Goal: Find specific page/section: Find specific page/section

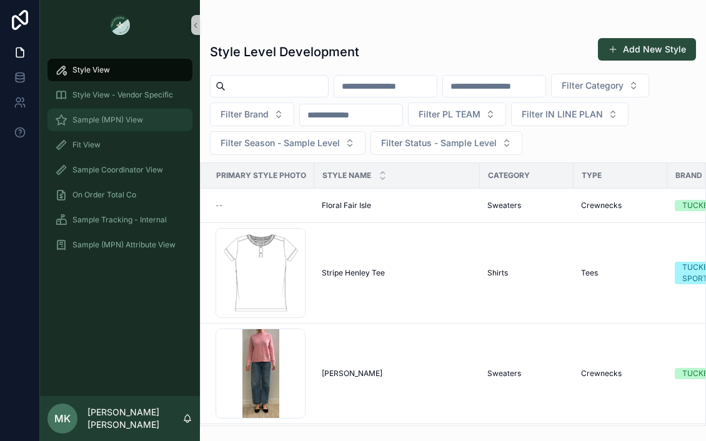
click at [117, 116] on span "Sample (MPN) View" at bounding box center [107, 120] width 71 height 10
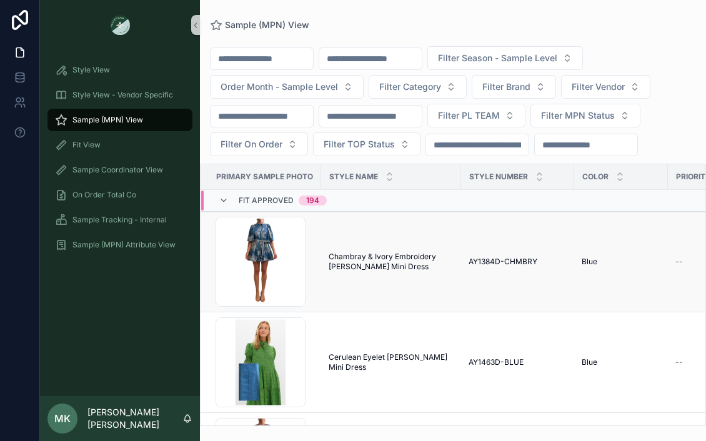
click at [361, 269] on span "Chambray & Ivory Embroidery [PERSON_NAME] Mini Dress" at bounding box center [390, 262] width 125 height 20
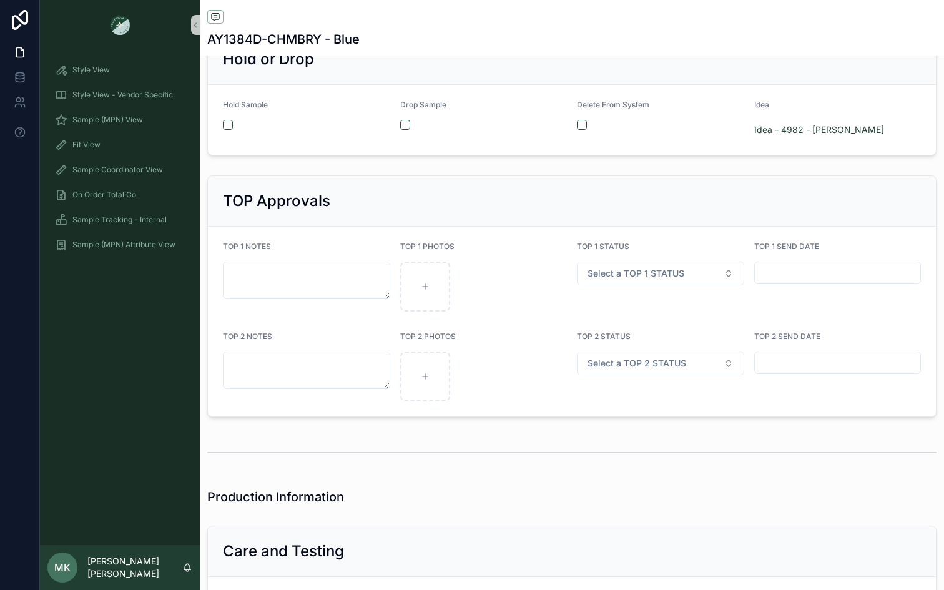
scroll to position [2671, 0]
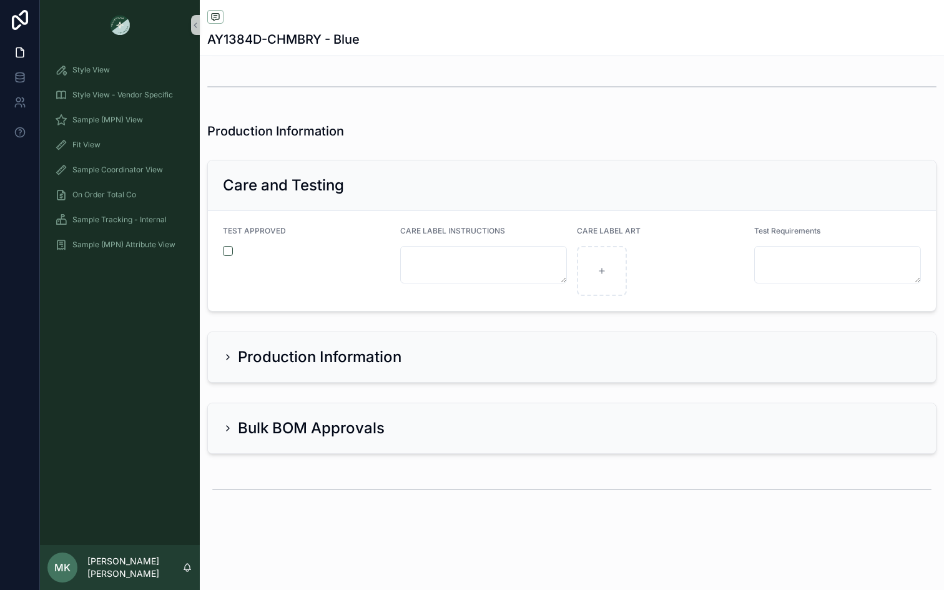
click at [227, 437] on div "Bulk BOM Approvals" at bounding box center [304, 428] width 162 height 20
click at [228, 431] on icon at bounding box center [228, 428] width 10 height 10
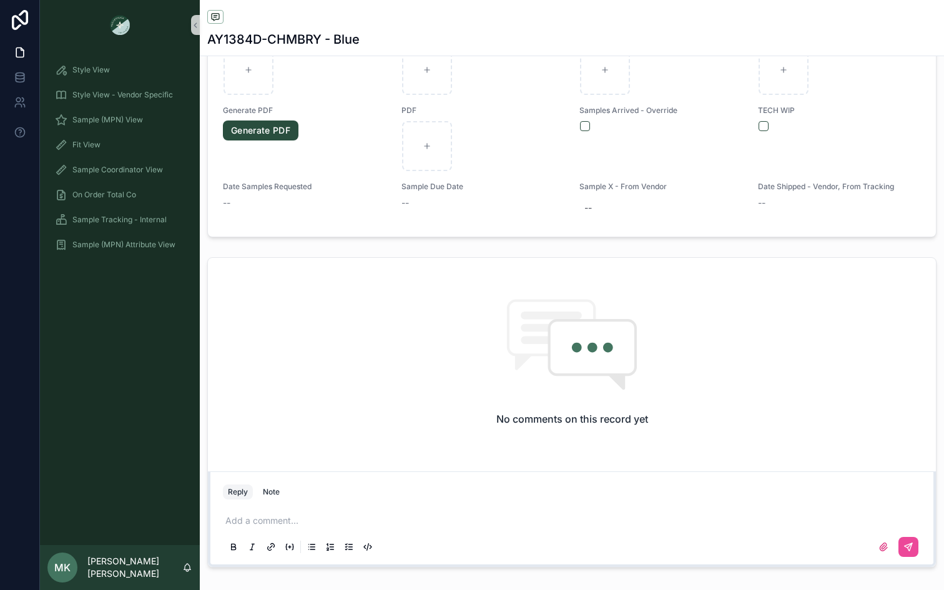
scroll to position [1026, 0]
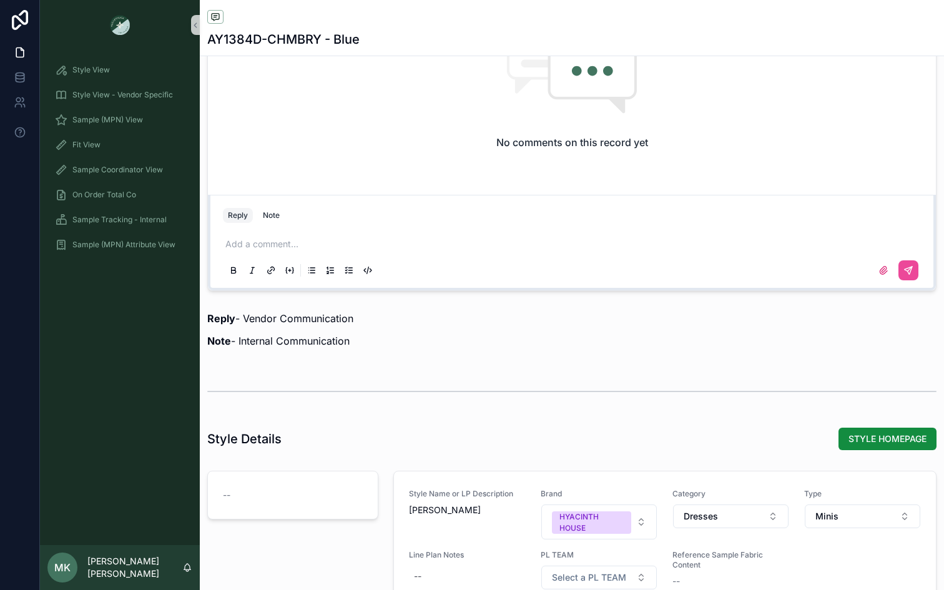
click at [287, 247] on p at bounding box center [574, 244] width 698 height 12
click at [705, 275] on icon at bounding box center [884, 270] width 10 height 10
click at [0, 0] on input "file" at bounding box center [0, 0] width 0 height 0
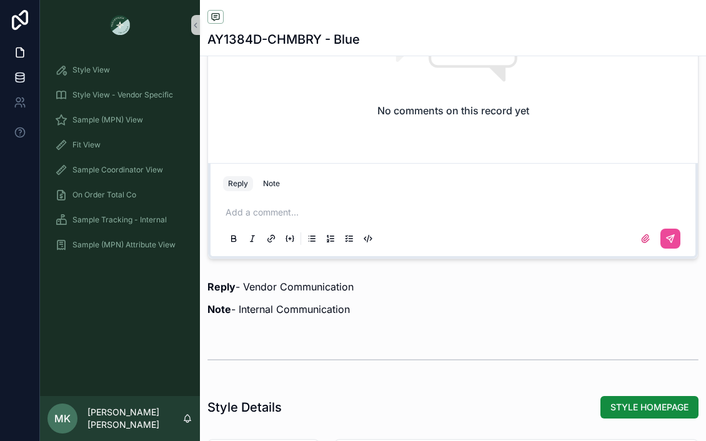
scroll to position [977, 0]
click at [583, 222] on div "Add a comment..." at bounding box center [453, 225] width 460 height 52
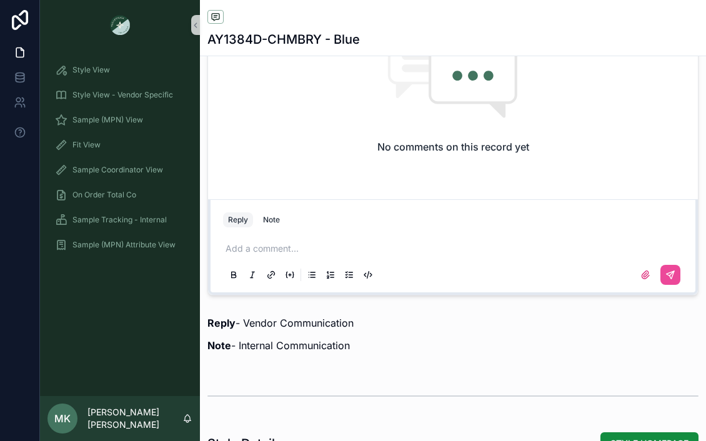
scroll to position [937, 0]
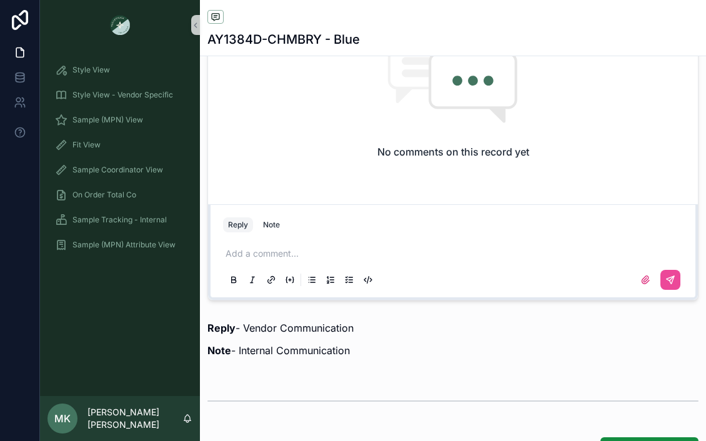
click at [423, 255] on p at bounding box center [455, 253] width 460 height 12
click at [318, 242] on div "Add a comment..." at bounding box center [453, 266] width 460 height 52
click at [282, 250] on p at bounding box center [455, 253] width 460 height 12
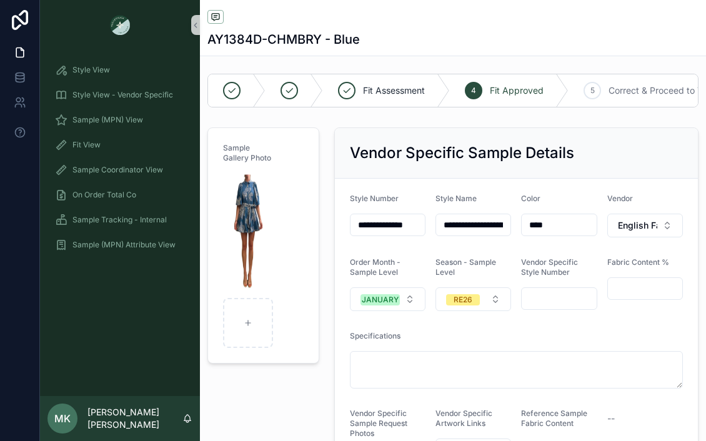
scroll to position [0, 0]
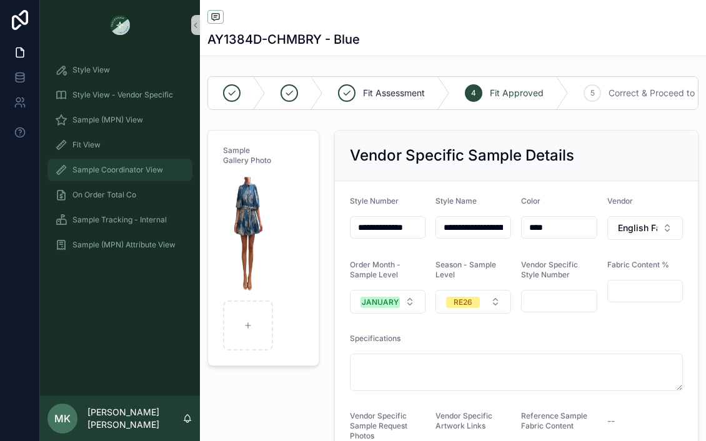
click at [99, 159] on link "Sample Coordinator View" at bounding box center [119, 170] width 145 height 22
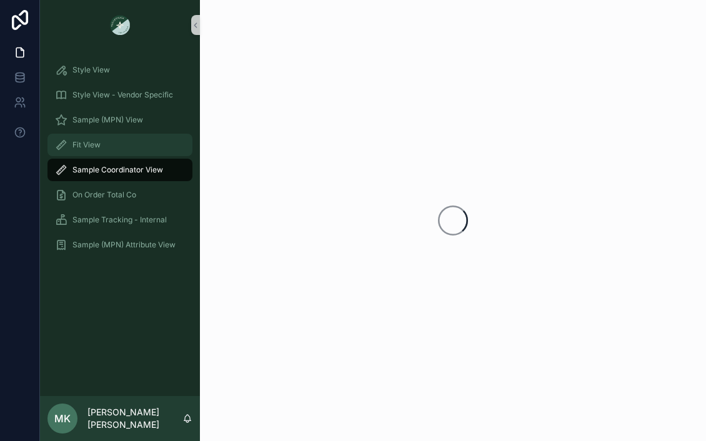
click at [99, 144] on span "Fit View" at bounding box center [86, 145] width 28 height 10
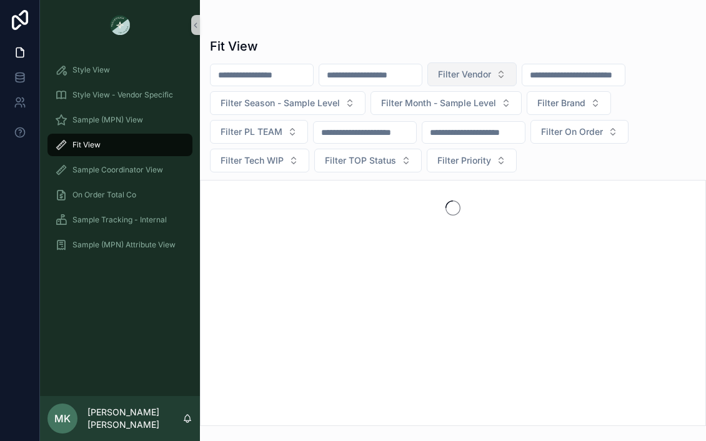
click at [491, 78] on span "Filter Vendor" at bounding box center [464, 74] width 53 height 12
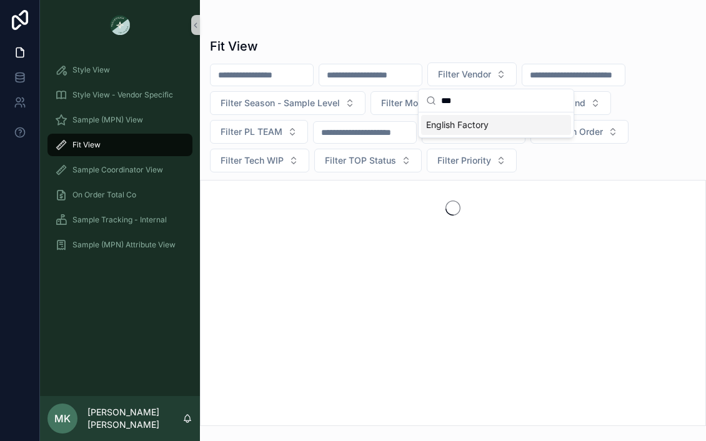
type input "***"
click at [480, 126] on span "English Factory" at bounding box center [457, 125] width 62 height 12
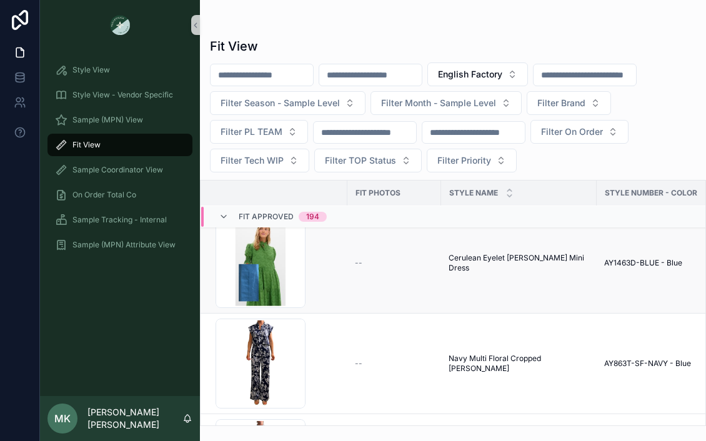
scroll to position [16, 0]
click at [519, 259] on span "Cerulean Eyelet [PERSON_NAME] Mini Dress" at bounding box center [518, 262] width 141 height 20
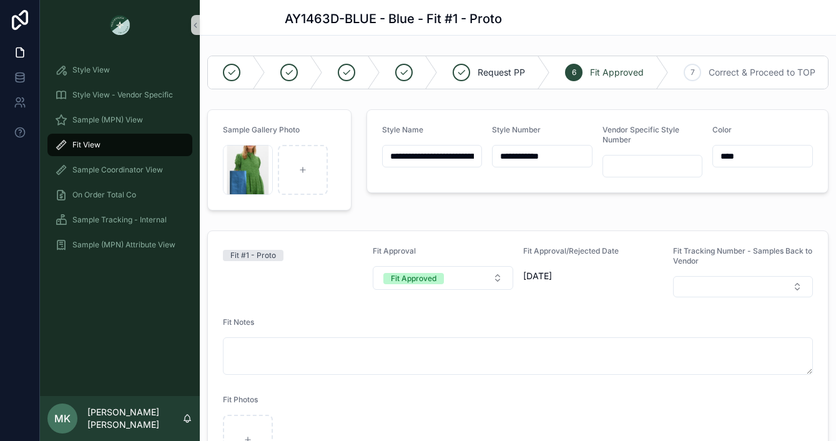
click at [114, 149] on div "Fit View" at bounding box center [120, 145] width 130 height 20
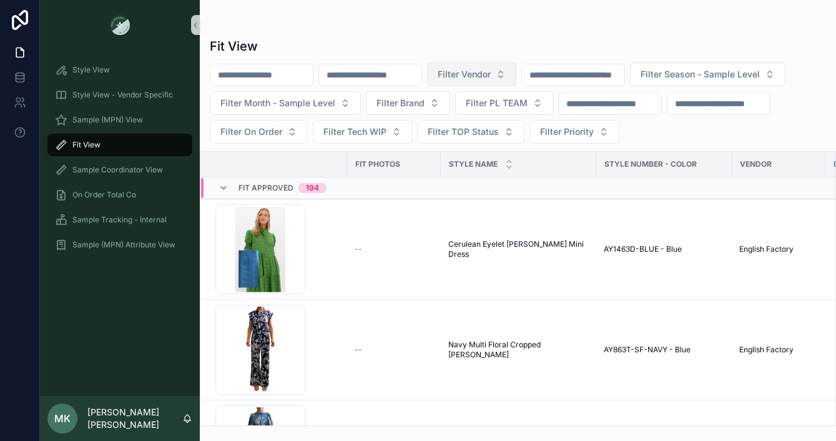
click at [510, 82] on button "Filter Vendor" at bounding box center [471, 74] width 89 height 24
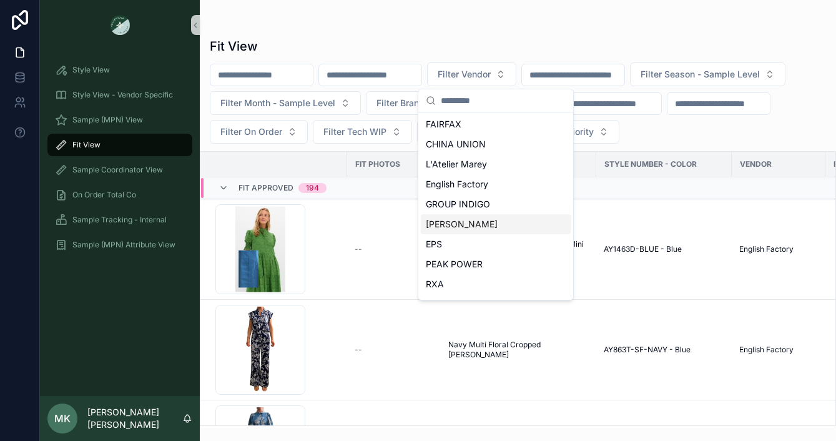
scroll to position [325, 0]
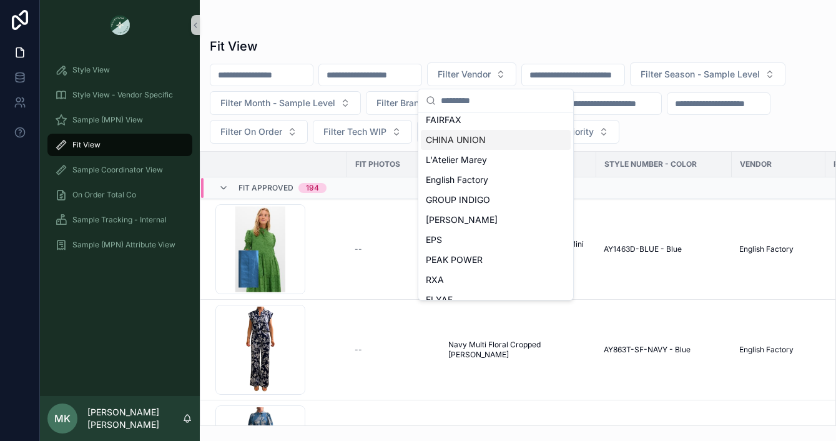
click at [481, 135] on span "CHINA UNION" at bounding box center [456, 140] width 60 height 12
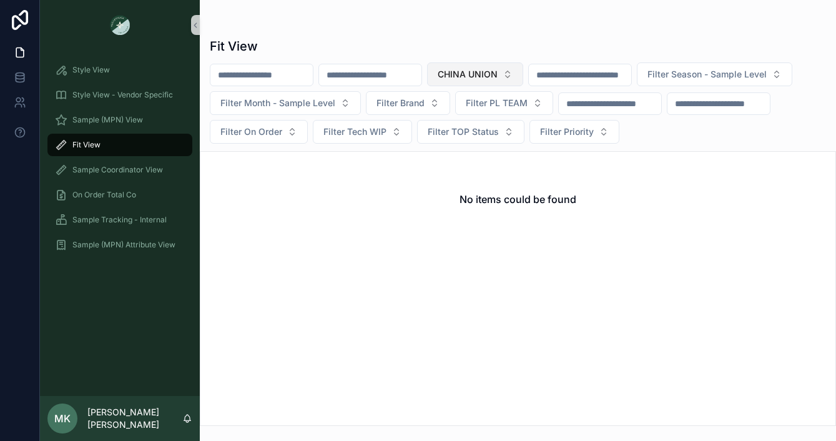
click at [523, 71] on button "CHINA UNION" at bounding box center [475, 74] width 96 height 24
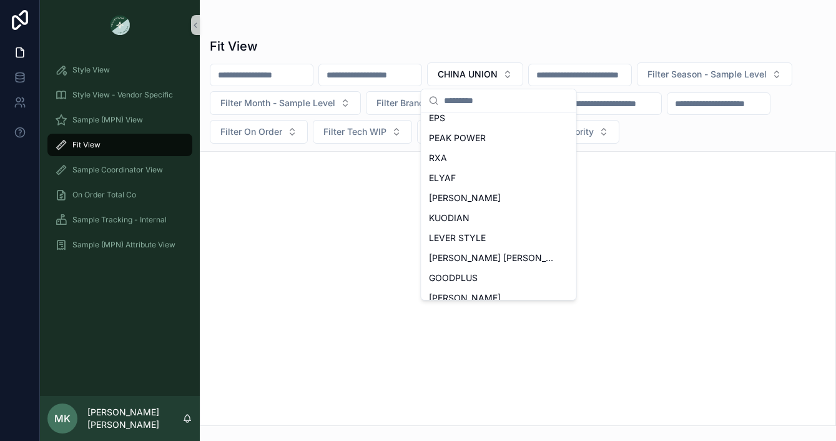
scroll to position [577, 0]
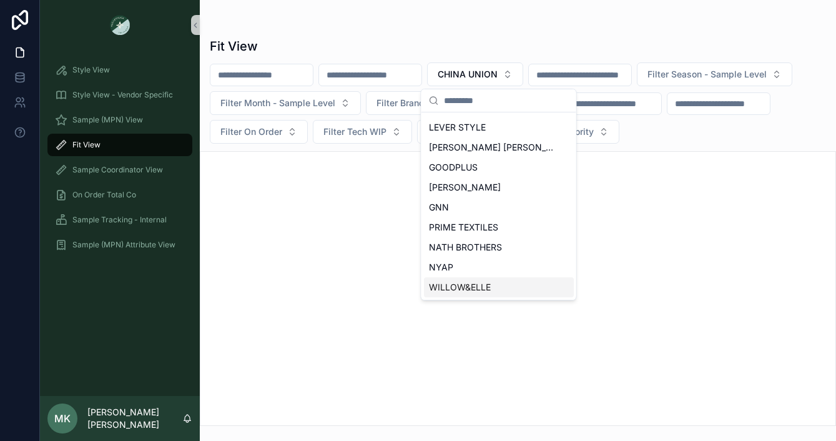
click at [490, 287] on div "WILLOW&ELLE" at bounding box center [499, 287] width 150 height 20
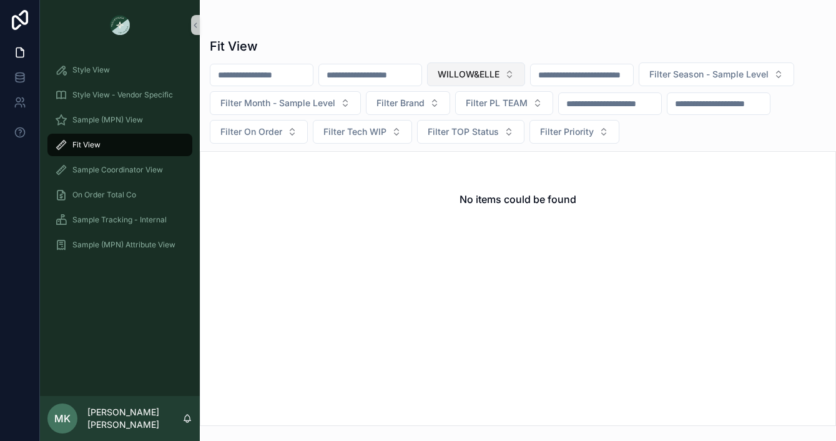
click at [500, 76] on span "WILLOW&ELLE" at bounding box center [469, 74] width 62 height 12
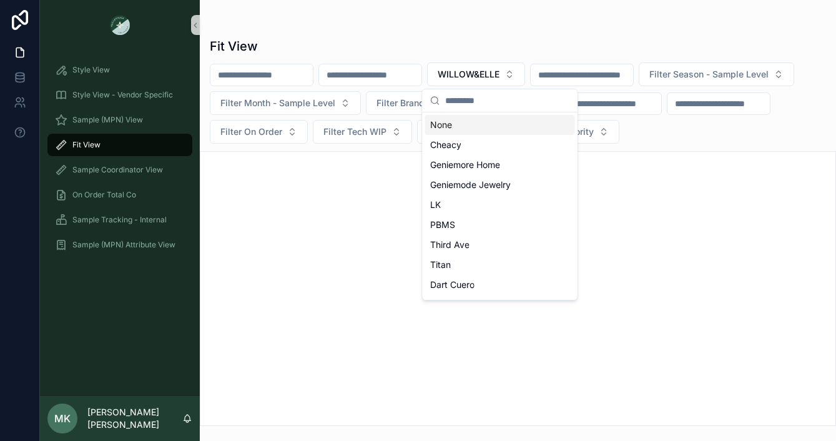
click at [481, 25] on div at bounding box center [518, 25] width 616 height 10
